Goal: Task Accomplishment & Management: Use online tool/utility

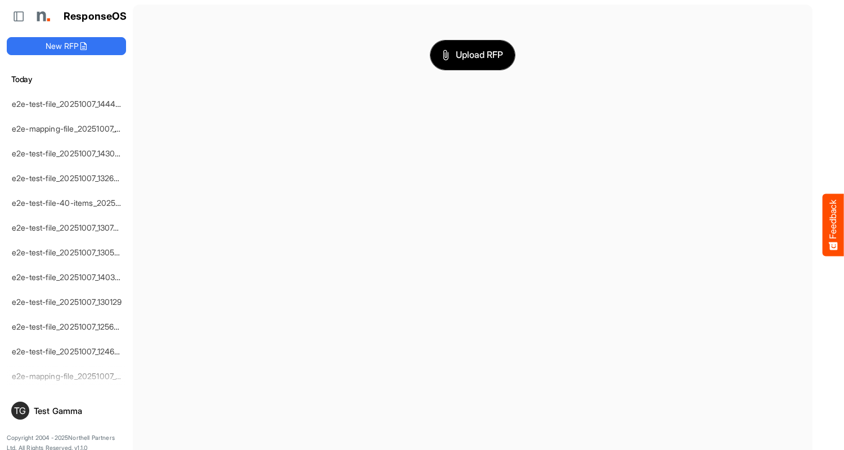
click at [473, 55] on span "Upload RFP" at bounding box center [472, 55] width 61 height 15
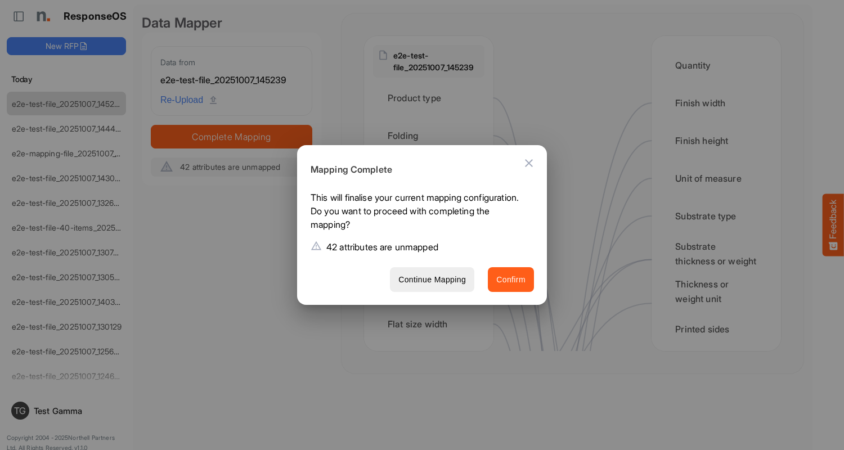
click at [511, 279] on span "Confirm" at bounding box center [511, 280] width 29 height 14
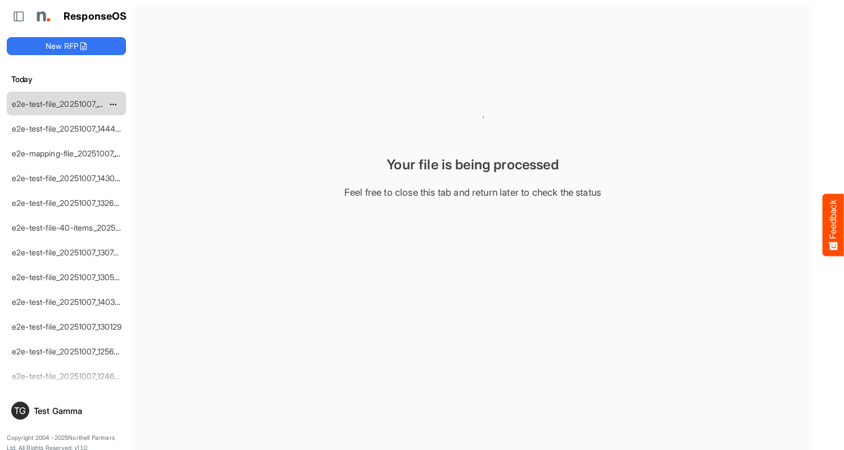
click at [66, 103] on link "e2e-test-file_20251007_145239" at bounding box center [68, 104] width 112 height 10
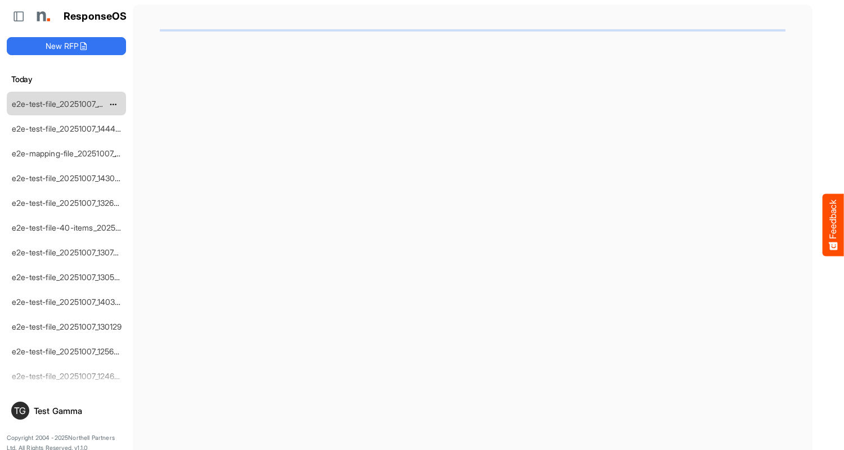
click at [66, 103] on link "e2e-test-file_20251007_145239" at bounding box center [68, 104] width 112 height 10
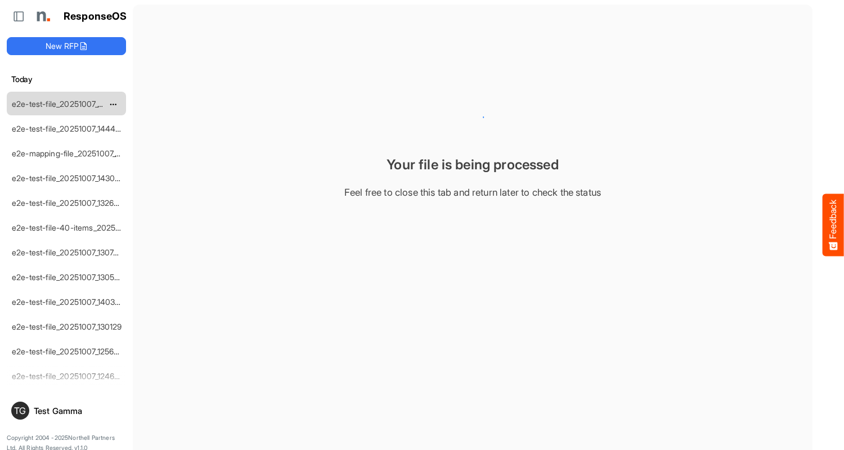
click at [66, 103] on link "e2e-test-file_20251007_145239" at bounding box center [68, 104] width 112 height 10
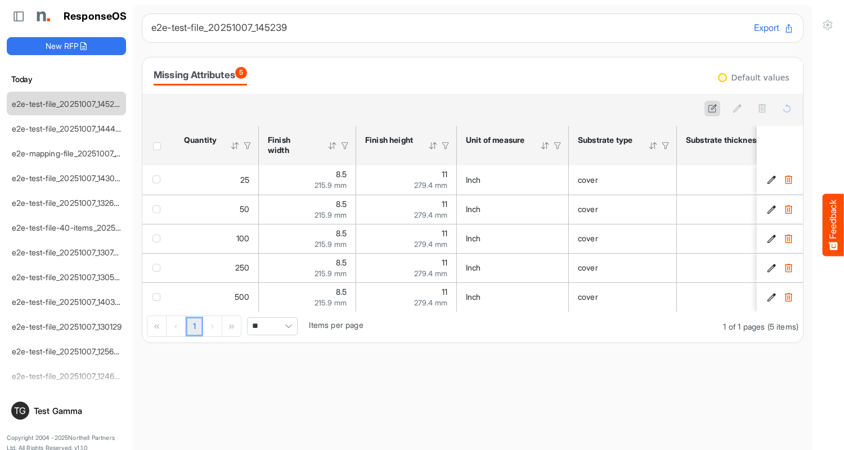
click at [713, 109] on icon at bounding box center [713, 109] width 10 height 10
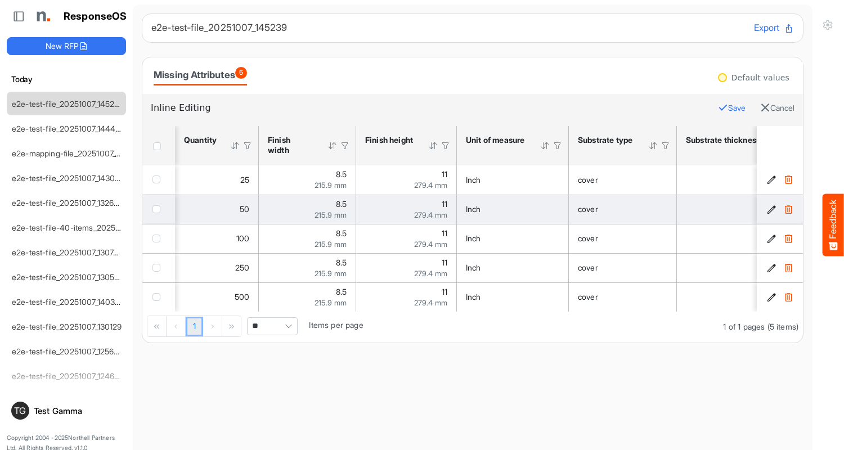
scroll to position [0, 1048]
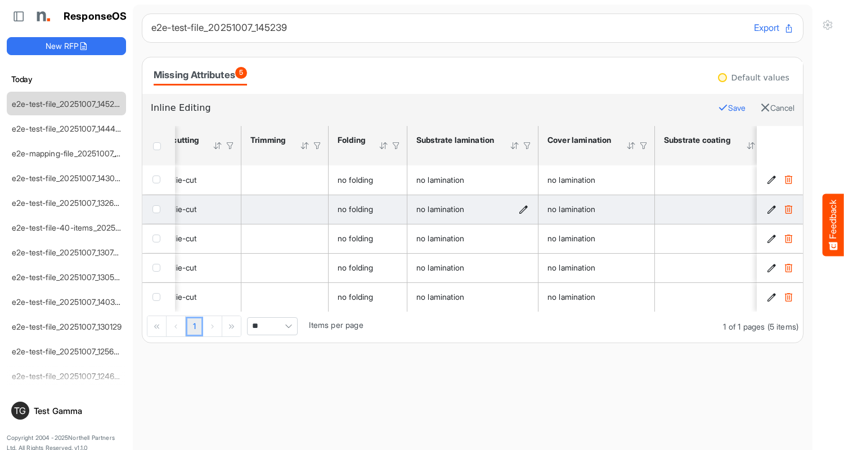
click at [524, 209] on icon "no lamination is template cell Column Header httpsnorthellcomontologiesmapping-…" at bounding box center [524, 210] width 10 height 10
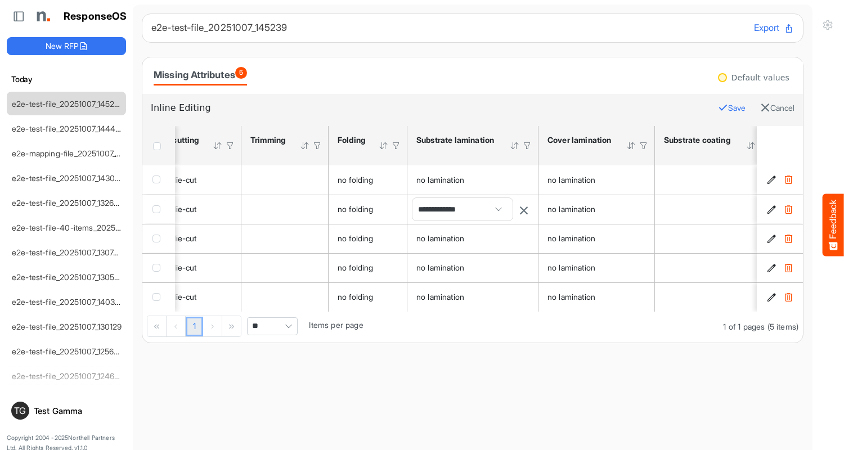
click at [463, 209] on span "**********" at bounding box center [463, 209] width 100 height 23
type input "**********"
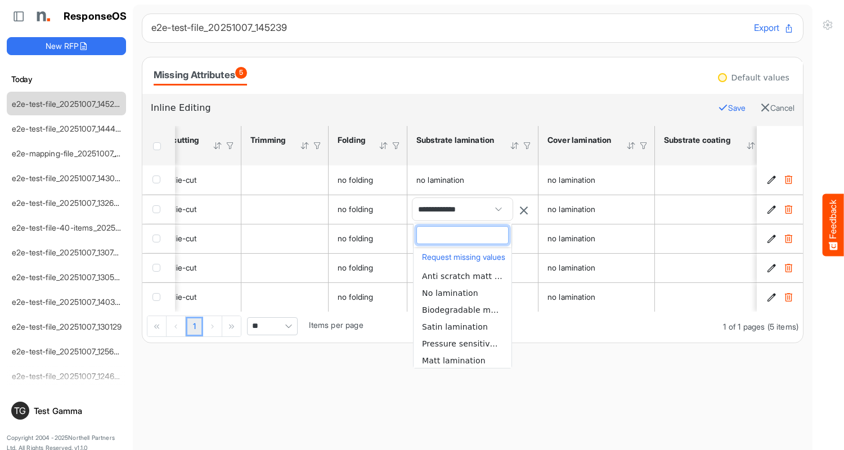
click at [463, 293] on span "No lamination" at bounding box center [450, 293] width 56 height 9
click at [56, 56] on div "ResponseOS New RFP [DATE] e2e-test-file_20251007_145239 e2e-test-file_20251007_…" at bounding box center [66, 230] width 133 height 460
